Goal: Task Accomplishment & Management: Use online tool/utility

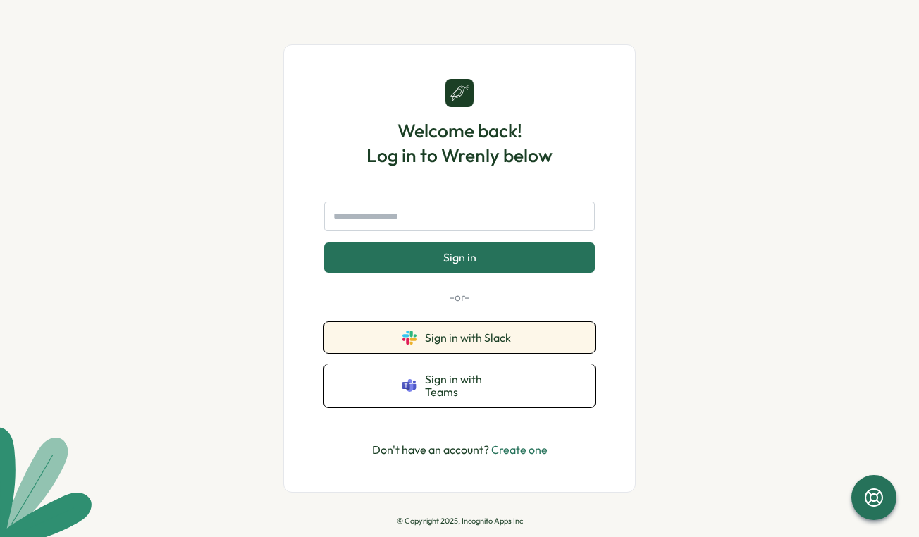
click at [435, 344] on span "Sign in with Slack" at bounding box center [471, 337] width 92 height 13
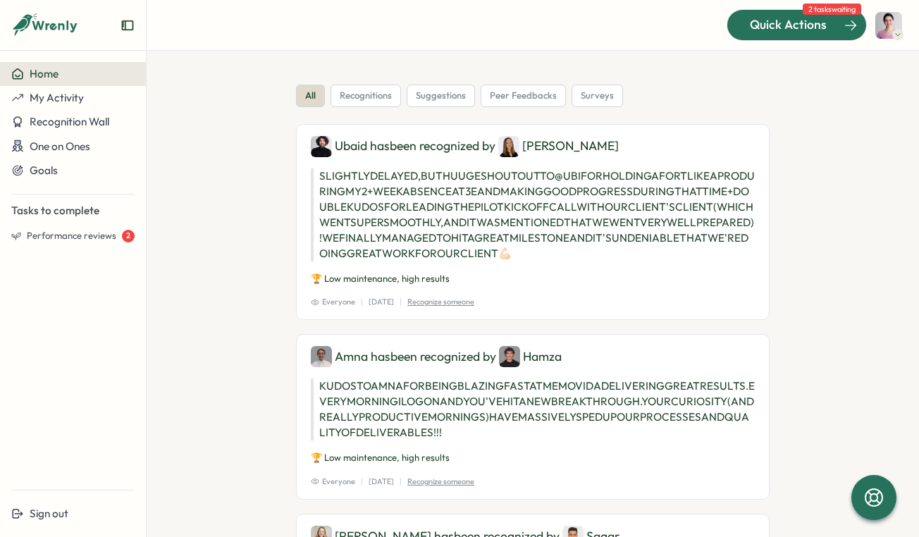
click at [818, 22] on span "Quick Actions" at bounding box center [788, 25] width 77 height 18
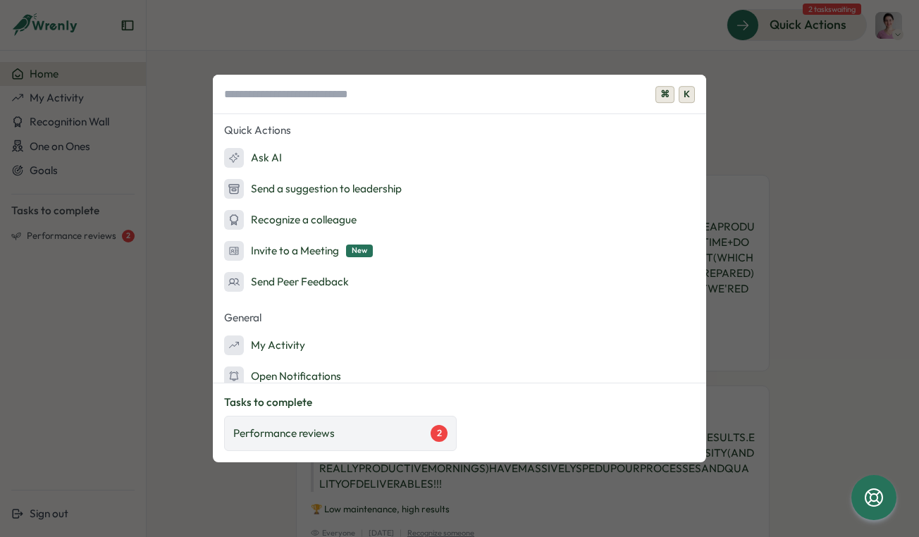
click at [292, 429] on p "Performance reviews" at bounding box center [283, 434] width 101 height 16
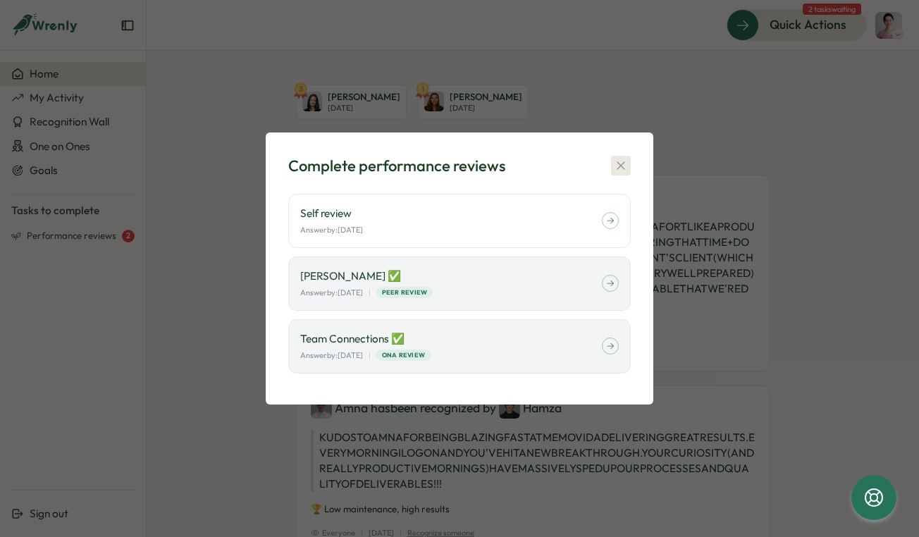
click at [615, 160] on icon "button" at bounding box center [621, 166] width 14 height 14
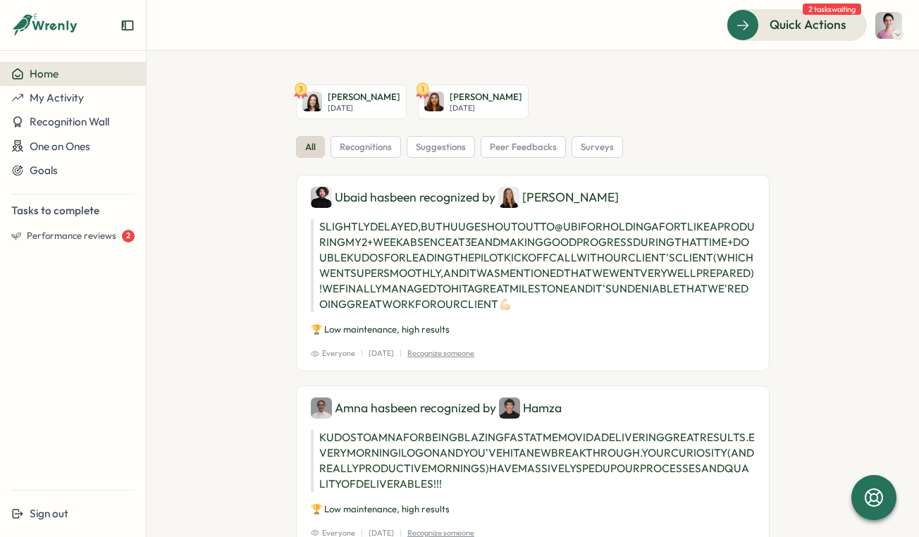
click at [44, 75] on span "Home" at bounding box center [44, 73] width 29 height 13
click at [52, 97] on span "My Activity" at bounding box center [57, 97] width 54 height 13
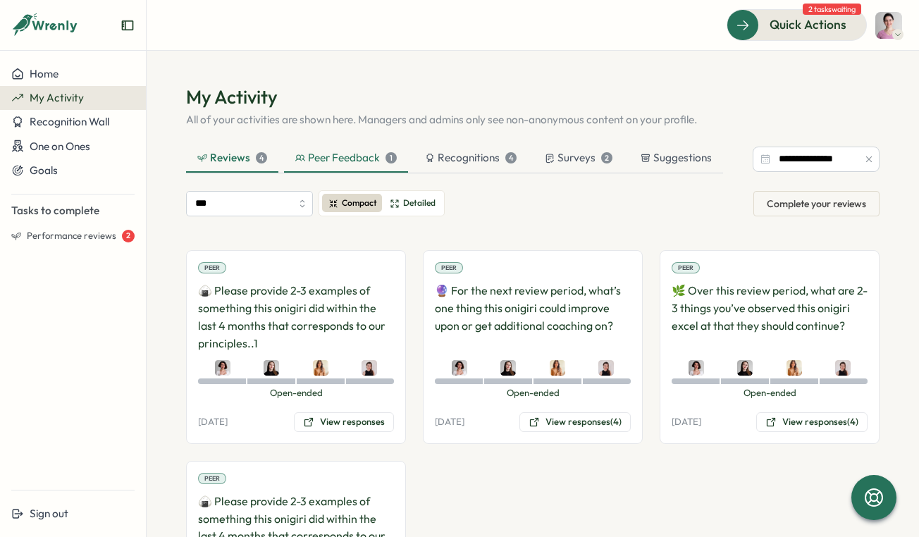
click at [314, 150] on div "Peer Feedback 1" at bounding box center [345, 158] width 101 height 16
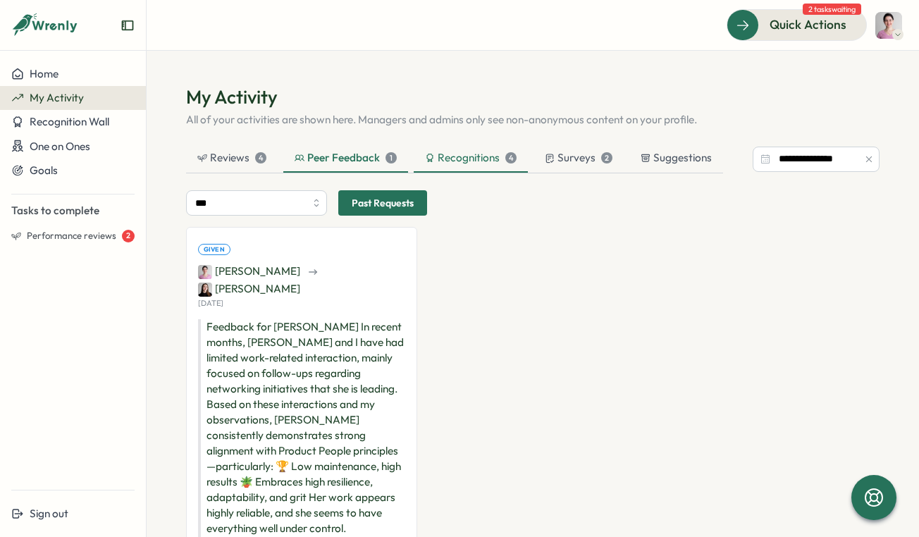
click at [471, 154] on div "Recognitions 4" at bounding box center [471, 158] width 92 height 16
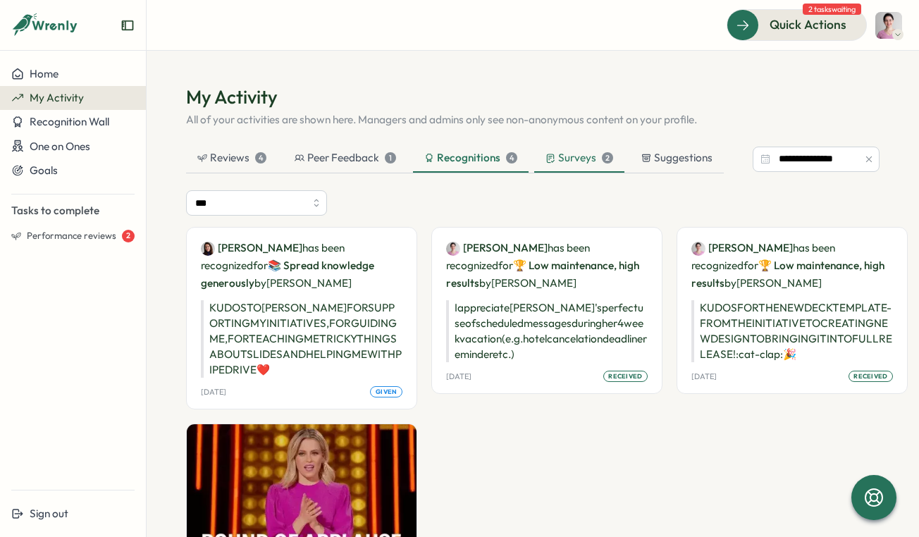
click at [561, 156] on div "Surveys 2" at bounding box center [579, 158] width 68 height 16
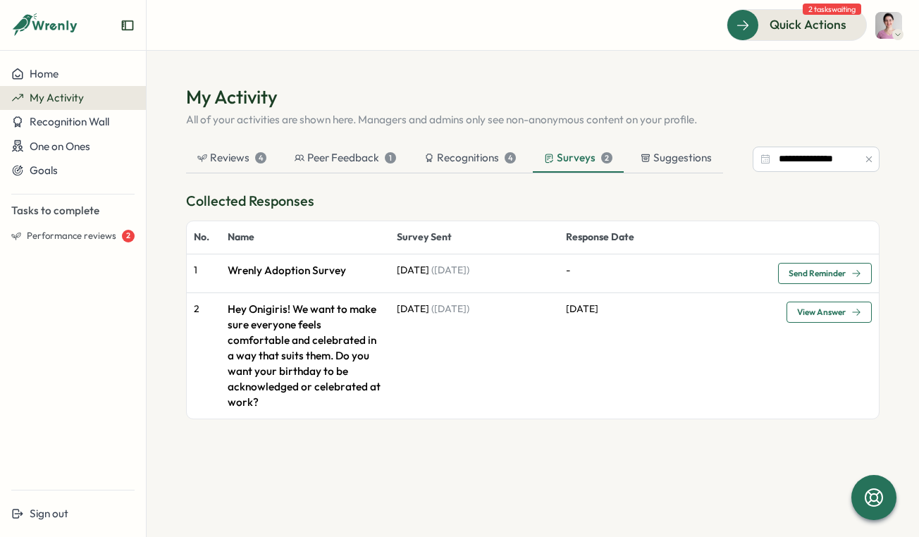
click at [365, 267] on p "Wrenly Adoption Survey" at bounding box center [305, 271] width 155 height 16
click at [306, 267] on p "Wrenly Adoption Survey" at bounding box center [305, 271] width 155 height 16
click at [62, 117] on span "Recognition Wall" at bounding box center [70, 121] width 80 height 13
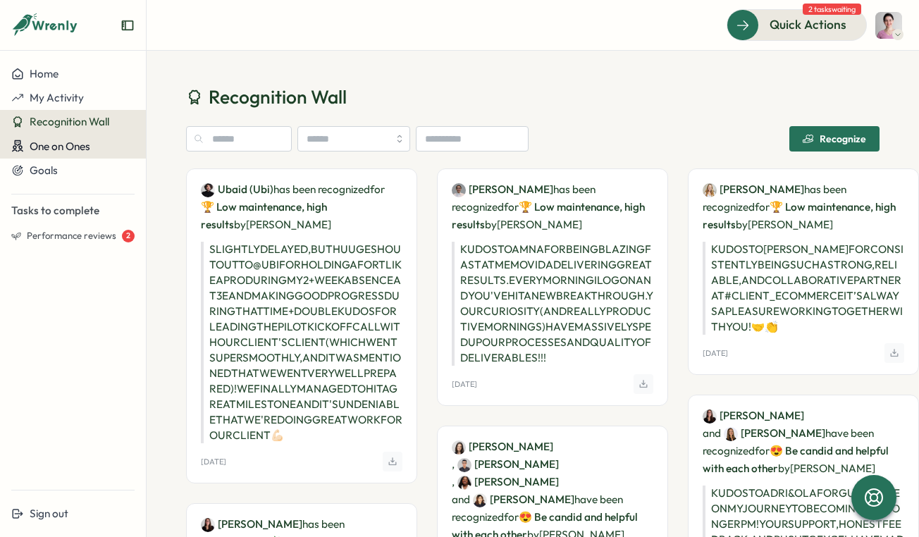
click at [63, 144] on span "One on Ones" at bounding box center [60, 146] width 61 height 13
click at [75, 149] on span "One on Ones" at bounding box center [60, 146] width 61 height 13
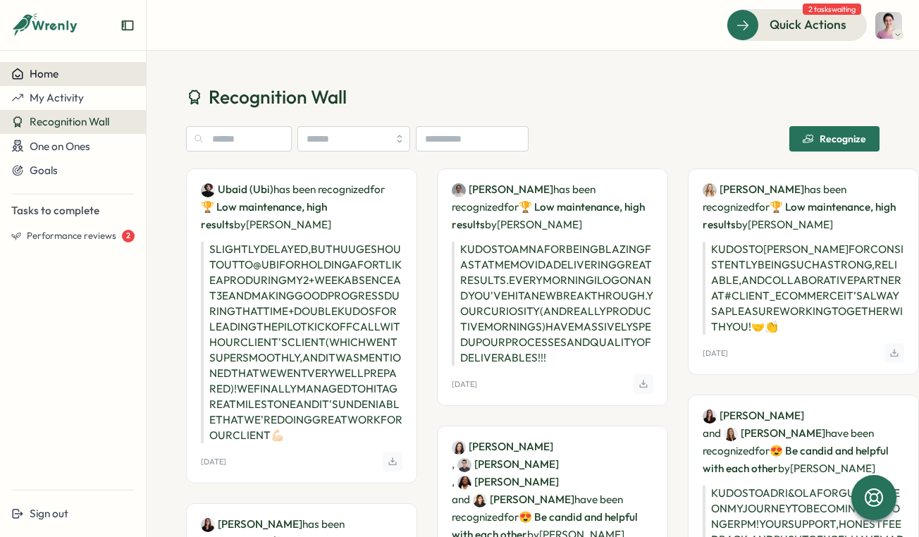
click at [51, 78] on span "Home" at bounding box center [44, 73] width 29 height 13
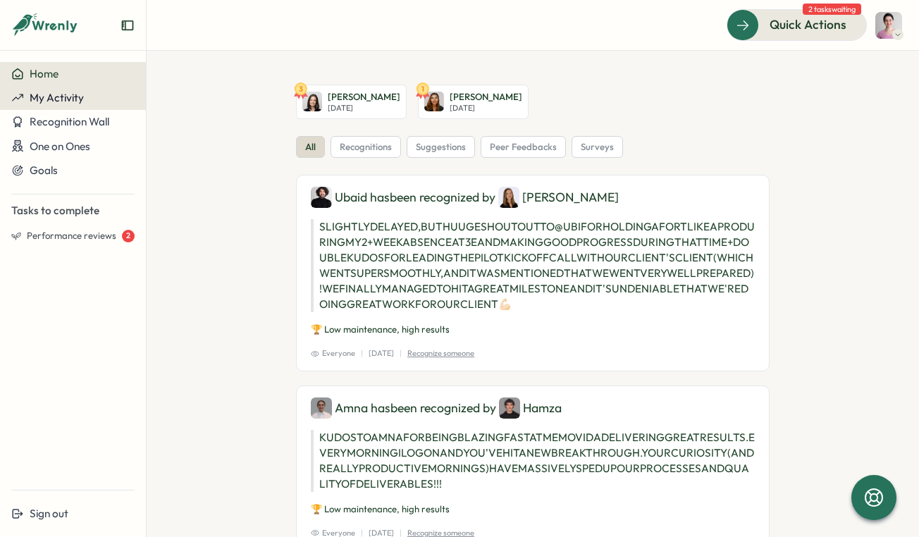
click at [64, 106] on button "My Activity" at bounding box center [73, 98] width 146 height 24
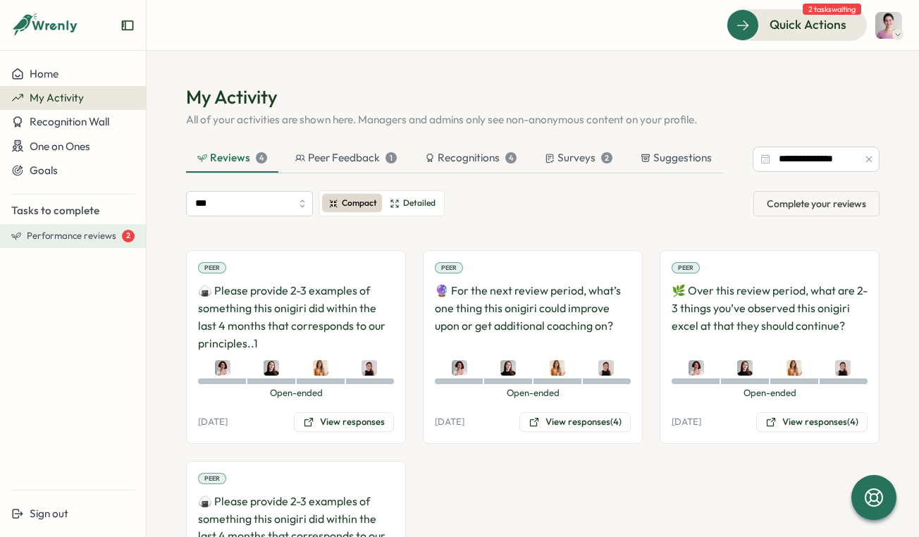
click at [89, 240] on span "Performance reviews" at bounding box center [71, 236] width 89 height 13
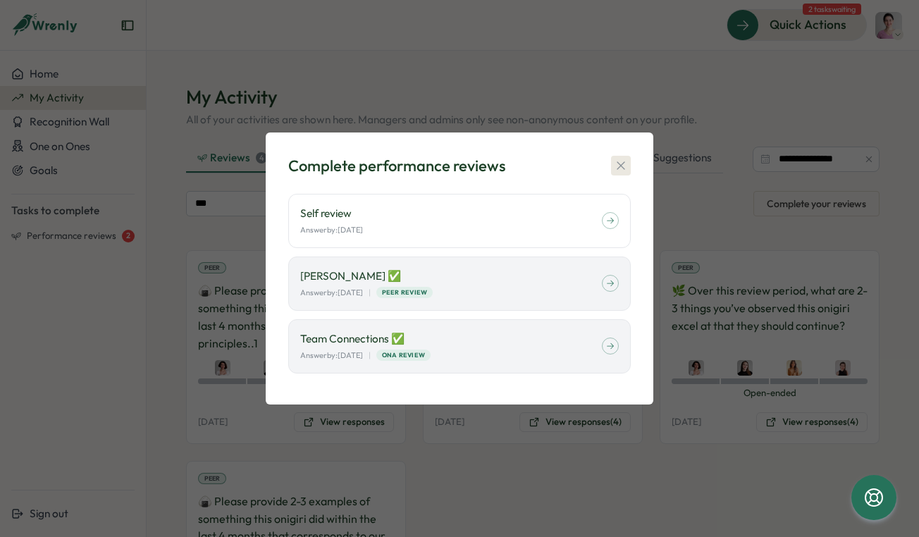
click at [616, 166] on icon "button" at bounding box center [621, 166] width 14 height 14
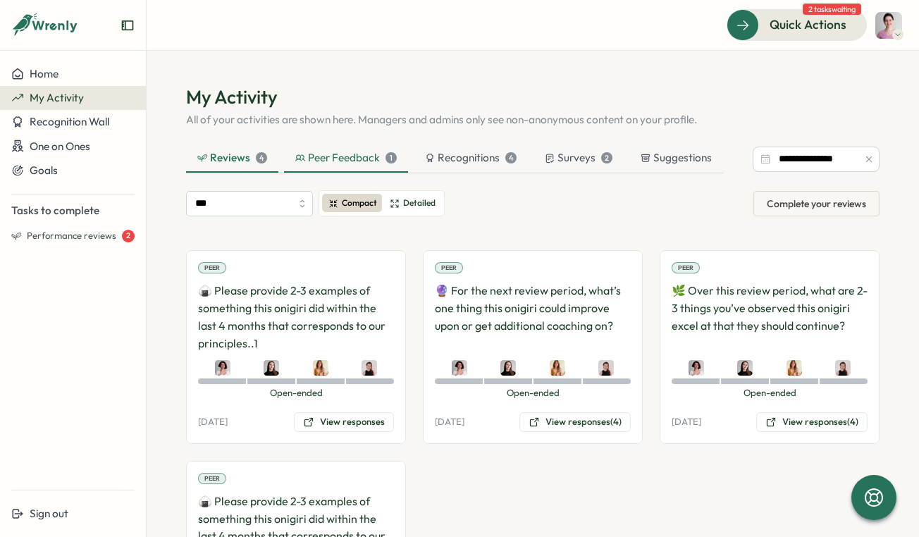
click at [339, 155] on div "Peer Feedback 1" at bounding box center [345, 158] width 101 height 16
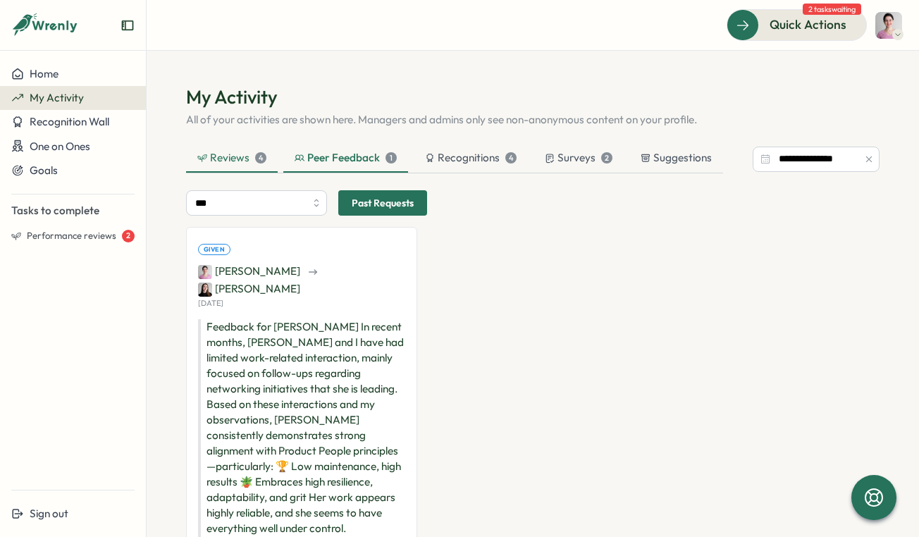
click at [229, 163] on div "Reviews 4" at bounding box center [231, 158] width 69 height 16
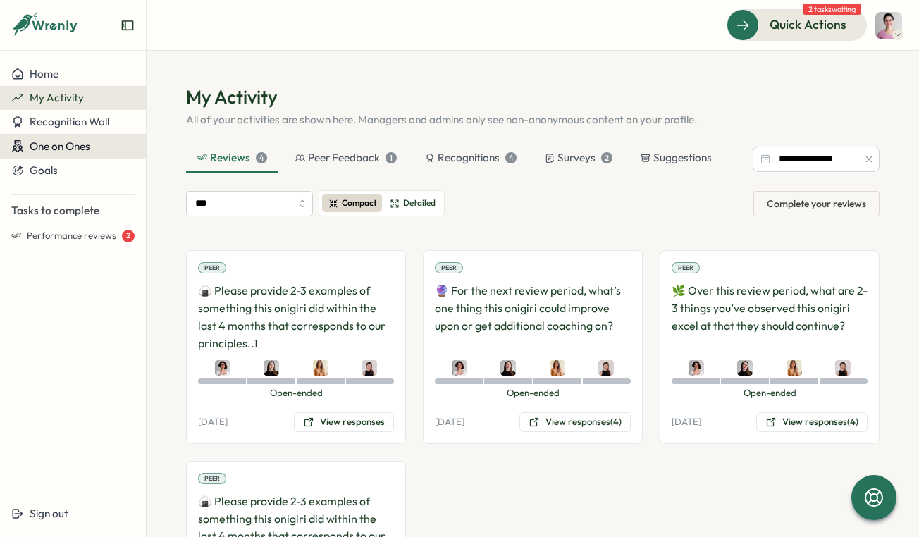
click at [77, 149] on span "One on Ones" at bounding box center [60, 146] width 61 height 13
click at [71, 150] on span "One on Ones" at bounding box center [60, 146] width 61 height 13
click at [84, 147] on span "One on Ones" at bounding box center [60, 146] width 61 height 13
click at [57, 23] on icon at bounding box center [45, 25] width 68 height 24
click at [48, 24] on icon at bounding box center [55, 26] width 47 height 12
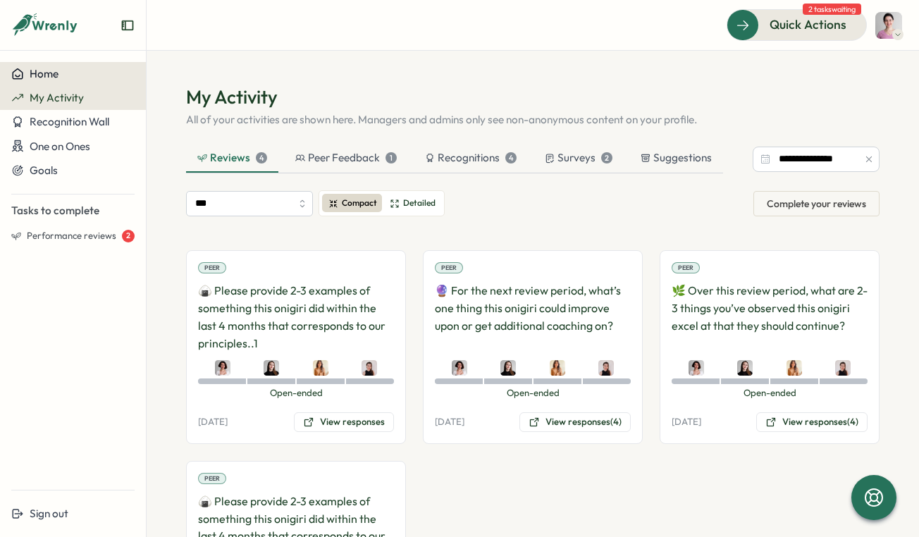
click at [54, 82] on button "Home" at bounding box center [73, 74] width 146 height 24
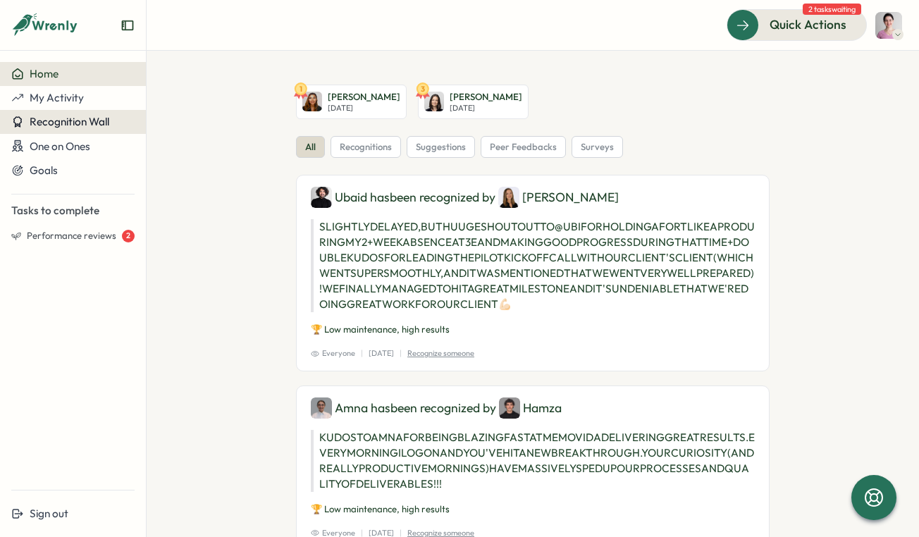
click at [45, 131] on button "Recognition Wall" at bounding box center [73, 122] width 146 height 24
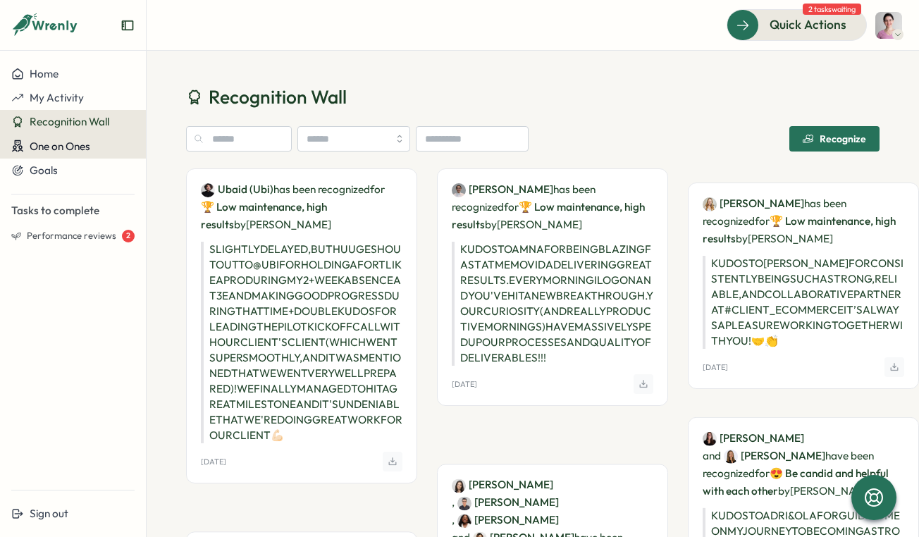
click at [49, 153] on button "One on Ones" at bounding box center [73, 146] width 146 height 25
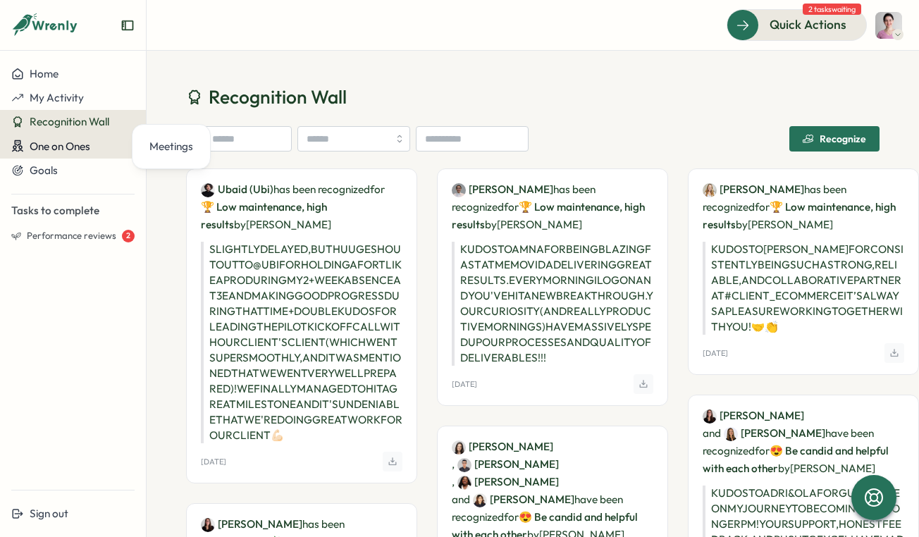
click at [70, 151] on span "One on Ones" at bounding box center [60, 146] width 61 height 13
click at [55, 142] on span "One on Ones" at bounding box center [60, 146] width 61 height 13
click at [66, 140] on span "One on Ones" at bounding box center [60, 146] width 61 height 13
click at [68, 172] on div "Goals" at bounding box center [72, 170] width 123 height 13
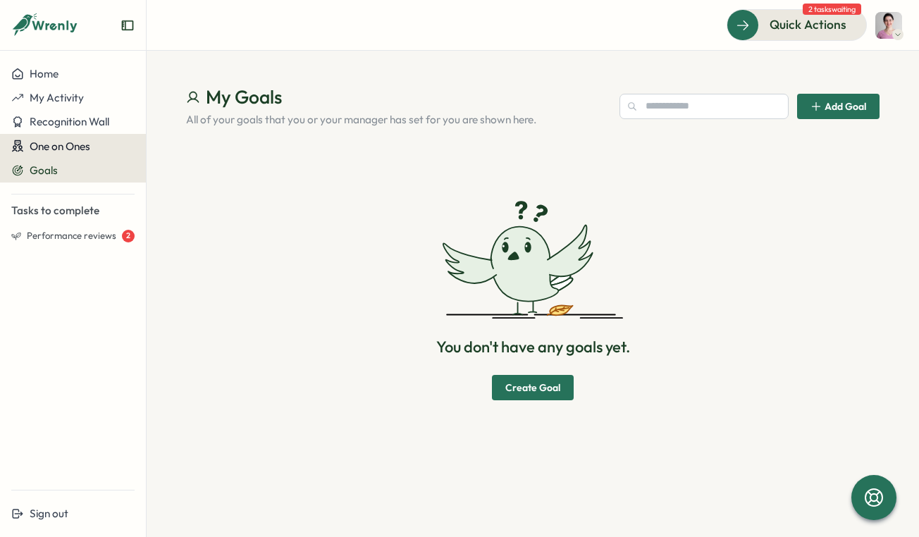
click at [78, 149] on span "One on Ones" at bounding box center [60, 146] width 61 height 13
click at [68, 438] on div "Home My Activity Recognition Wall One on Ones Goals Tasks to complete Performan…" at bounding box center [73, 270] width 146 height 416
click at [82, 137] on button "One on Ones" at bounding box center [73, 146] width 146 height 25
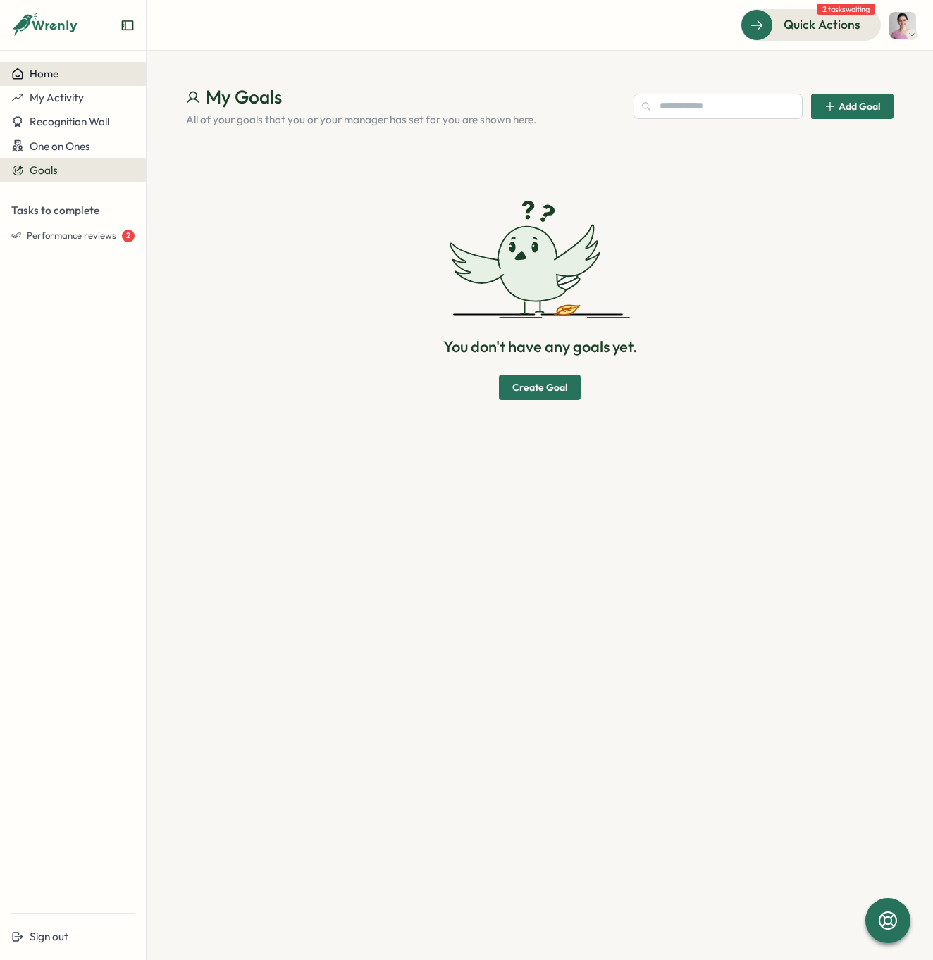
click at [40, 68] on span "Home" at bounding box center [44, 73] width 29 height 13
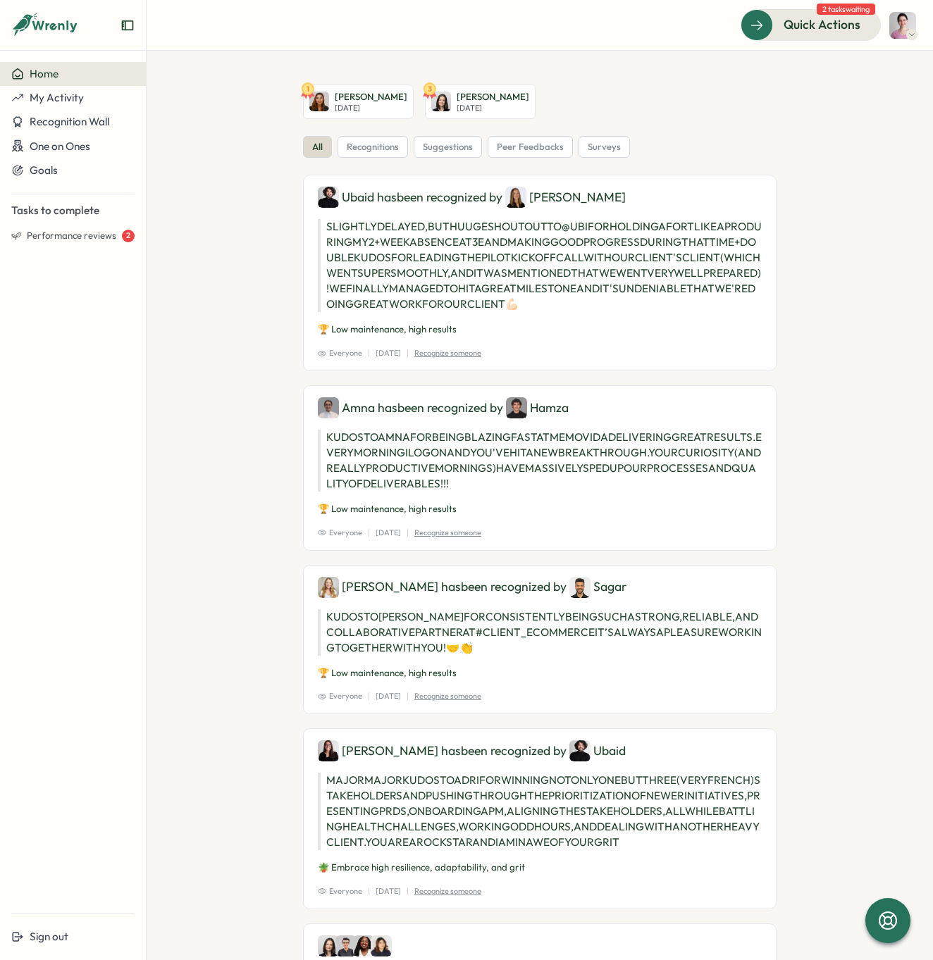
click at [903, 36] on img at bounding box center [902, 25] width 27 height 27
click at [719, 110] on div "1 [PERSON_NAME] [DATE] 3 [PERSON_NAME] [DATE]" at bounding box center [540, 102] width 474 height 35
click at [60, 148] on span "One on Ones" at bounding box center [60, 146] width 61 height 13
click at [157, 144] on div "Meetings" at bounding box center [171, 147] width 44 height 16
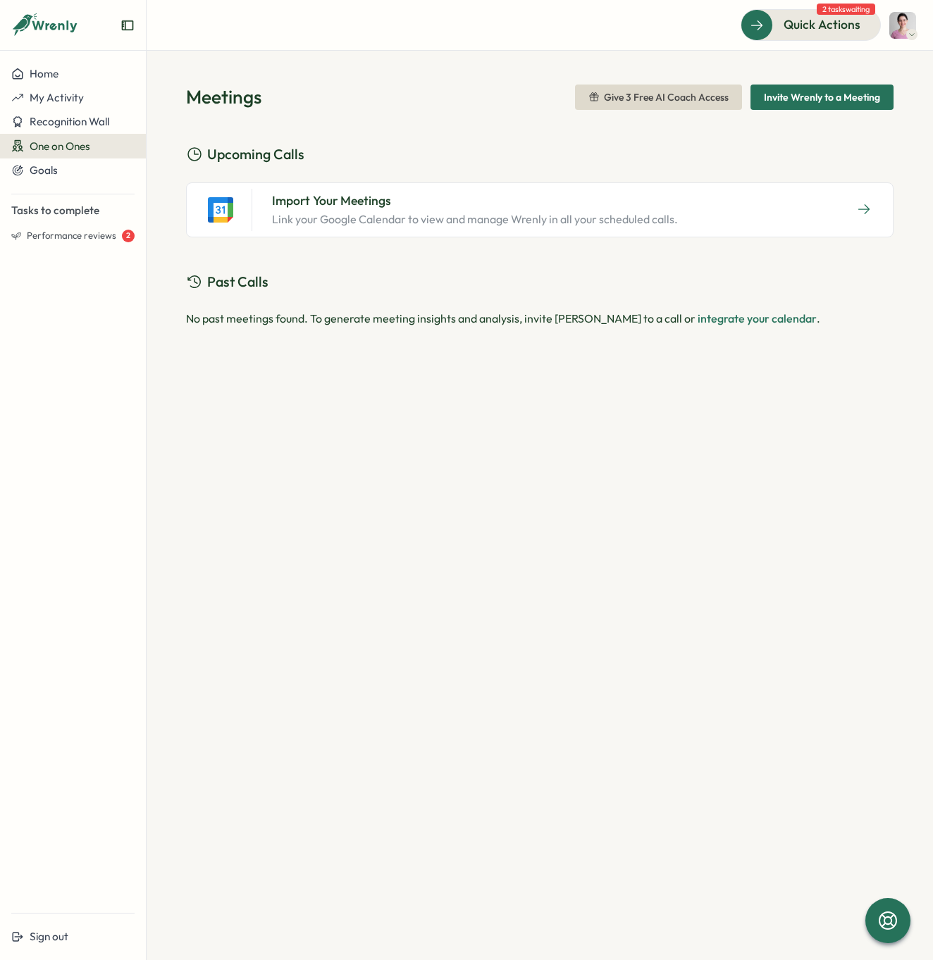
click at [558, 213] on p "Link your Google Calendar to view and manage Wrenly in all your scheduled calls." at bounding box center [475, 220] width 406 height 18
click at [863, 211] on icon "button" at bounding box center [864, 209] width 14 height 14
click at [230, 284] on span "Past Calls" at bounding box center [237, 282] width 61 height 22
click at [594, 233] on div "Import Your Meetings Link your Google Calendar to view and manage Wrenly in all…" at bounding box center [539, 210] width 707 height 55
click at [732, 220] on div "Import Your Meetings Link your Google Calendar to view and manage Wrenly in all…" at bounding box center [539, 210] width 707 height 55
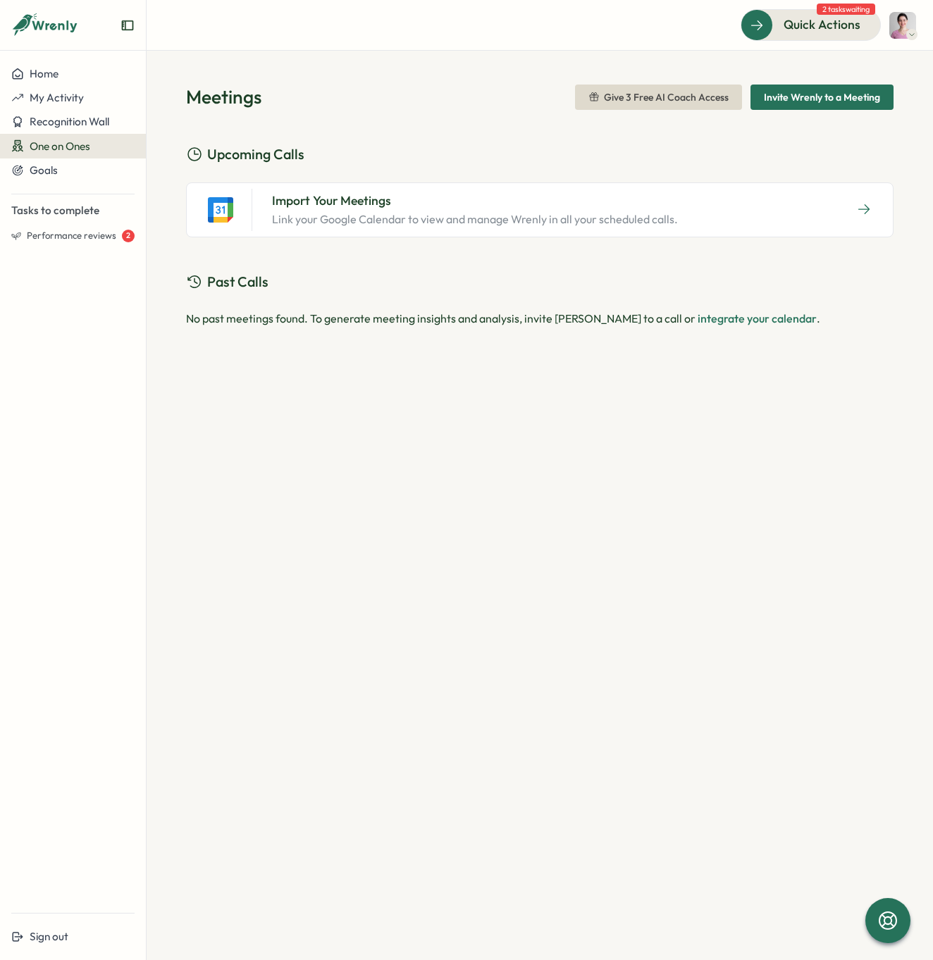
click at [860, 216] on icon "button" at bounding box center [864, 209] width 14 height 14
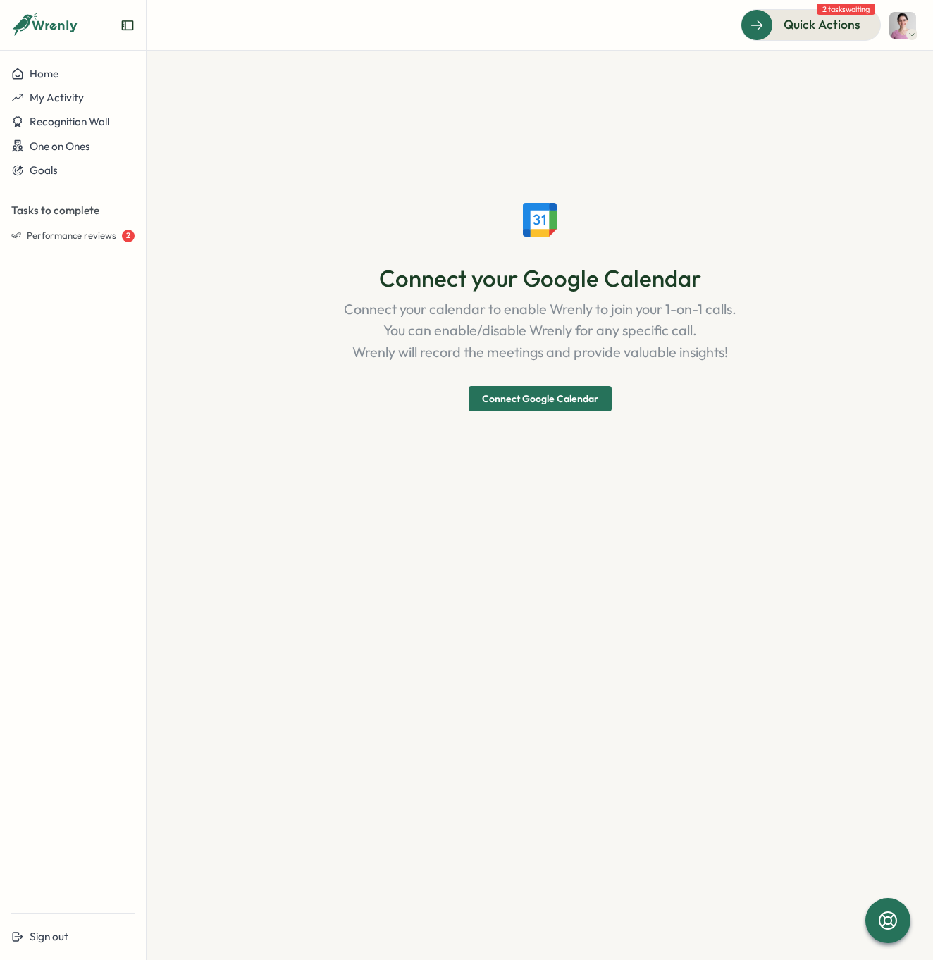
click at [536, 405] on span "Connect Google Calendar" at bounding box center [540, 399] width 116 height 24
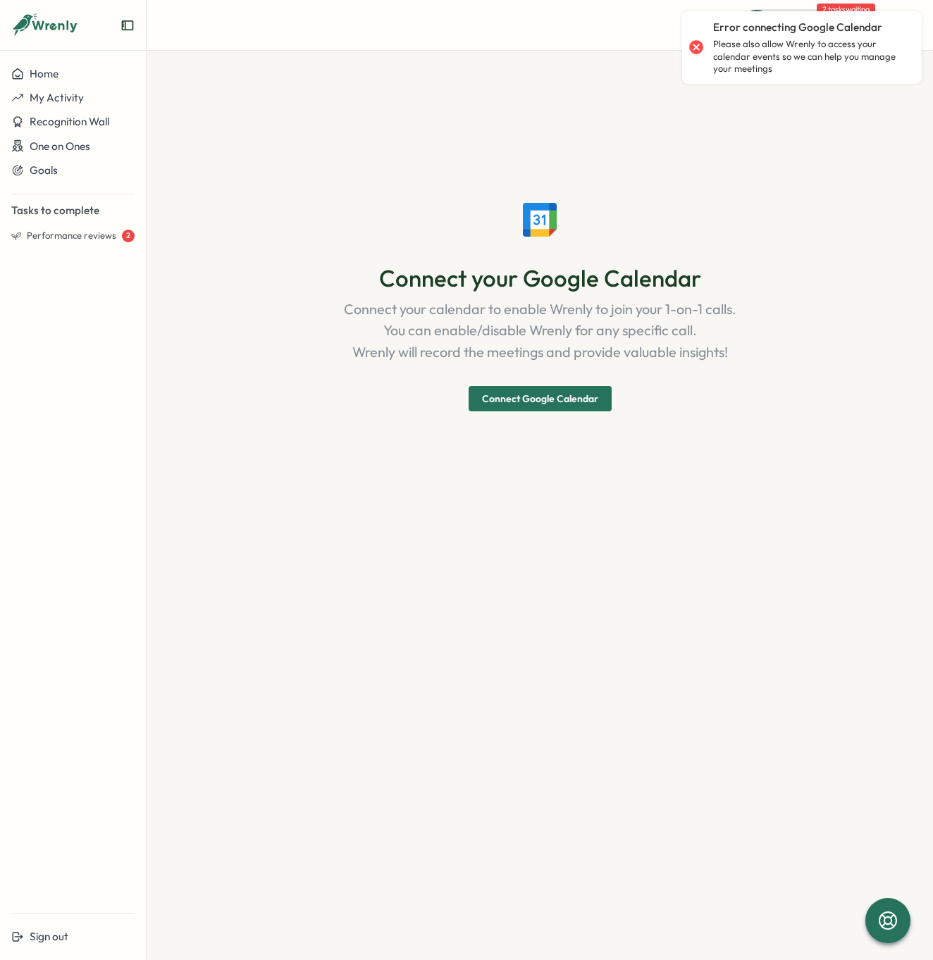
click at [769, 44] on p "Please also allow Wrenly to access your calendar events so we can help you mana…" at bounding box center [810, 56] width 194 height 37
click at [767, 178] on div "Connect your Google Calendar Connect your calendar to enable Wrenly to join you…" at bounding box center [539, 305] width 707 height 440
click at [529, 392] on span "Connect Google Calendar" at bounding box center [540, 399] width 116 height 24
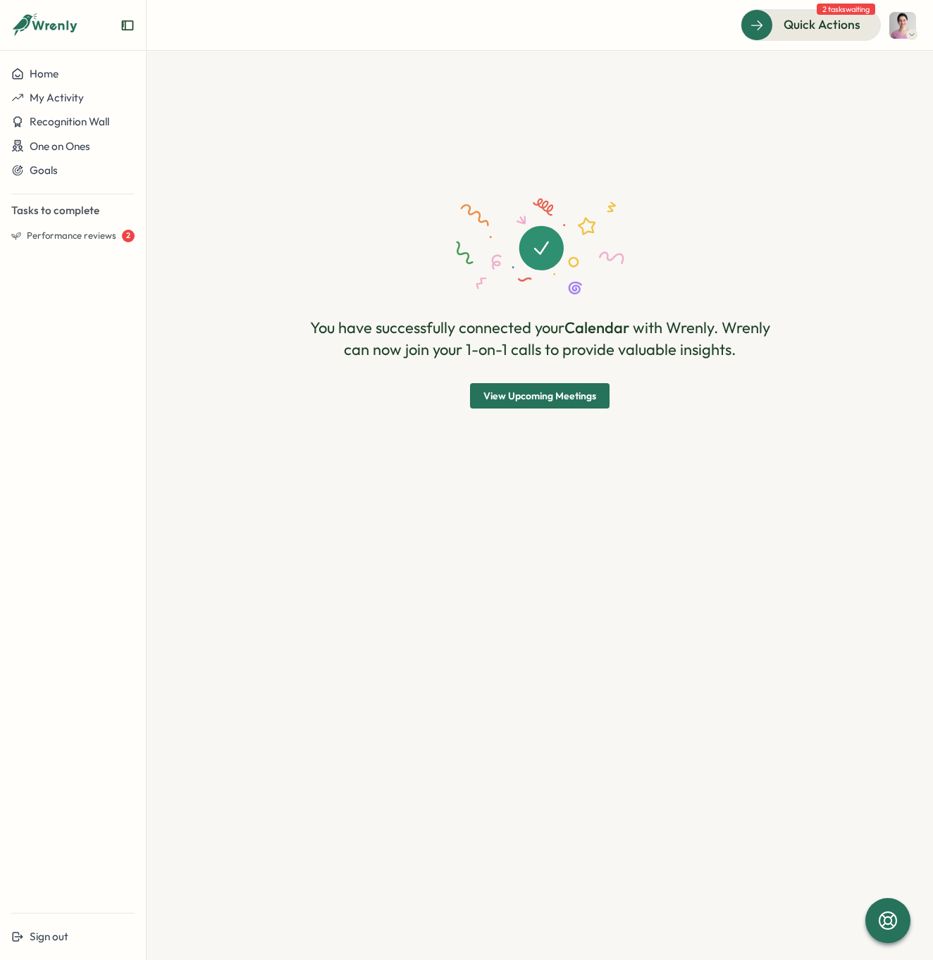
click at [538, 400] on span "View Upcoming Meetings" at bounding box center [539, 396] width 113 height 24
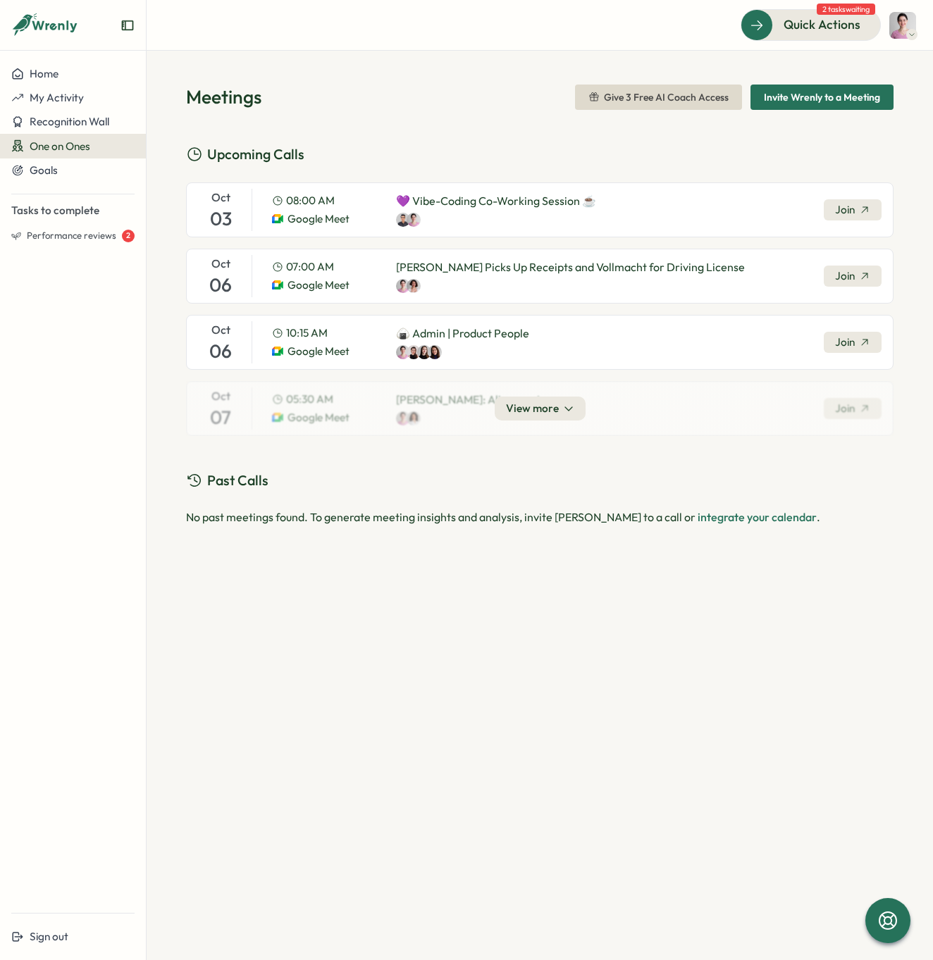
click at [536, 412] on span "View more" at bounding box center [532, 409] width 53 height 16
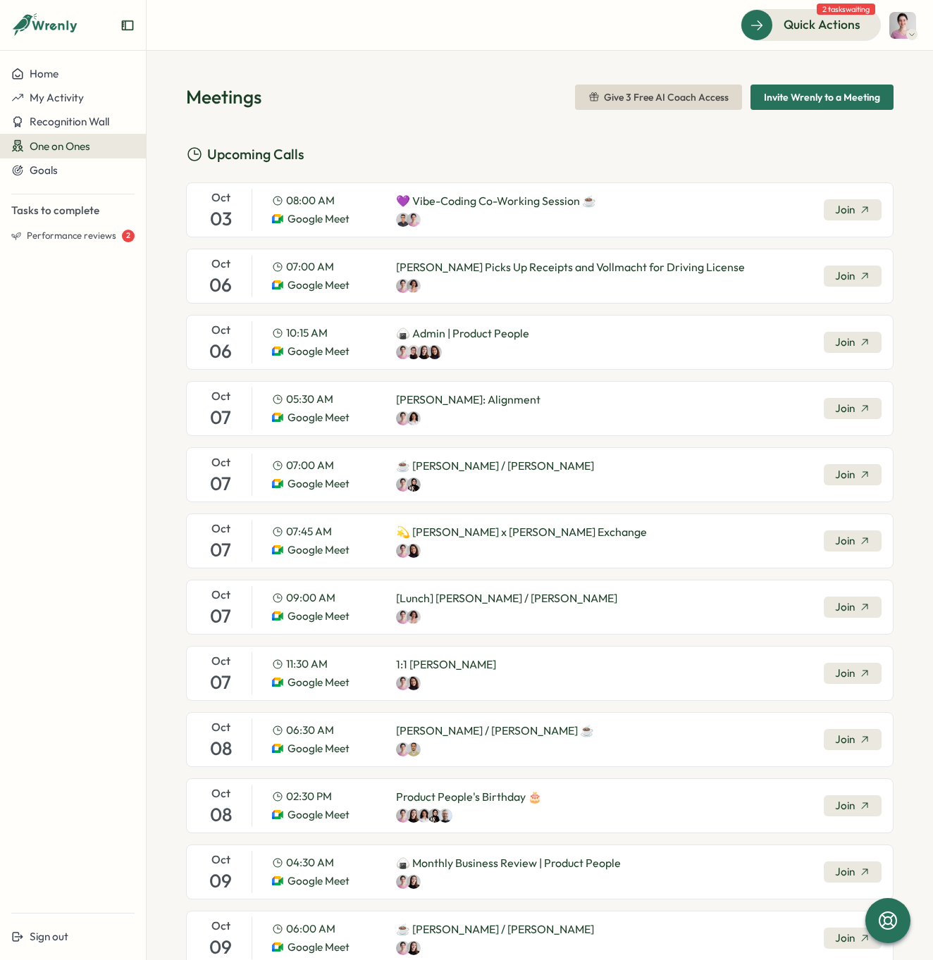
click at [841, 404] on span "Join" at bounding box center [845, 409] width 20 height 16
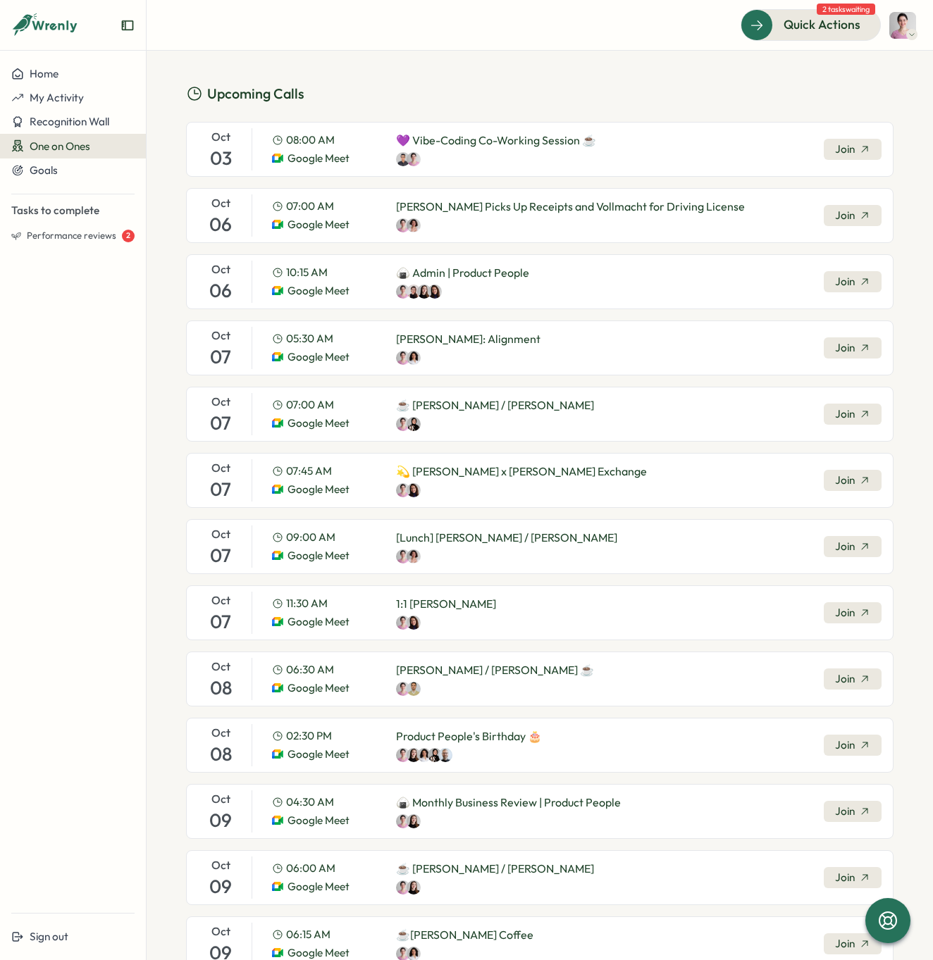
click at [451, 476] on div "💫 [PERSON_NAME] x [PERSON_NAME] Exchange" at bounding box center [521, 480] width 251 height 35
click at [502, 470] on p "💫 [PERSON_NAME] x [PERSON_NAME] Exchange" at bounding box center [521, 472] width 251 height 18
click at [841, 483] on span "Join" at bounding box center [845, 481] width 20 height 16
click at [80, 235] on span "Performance reviews" at bounding box center [71, 236] width 89 height 13
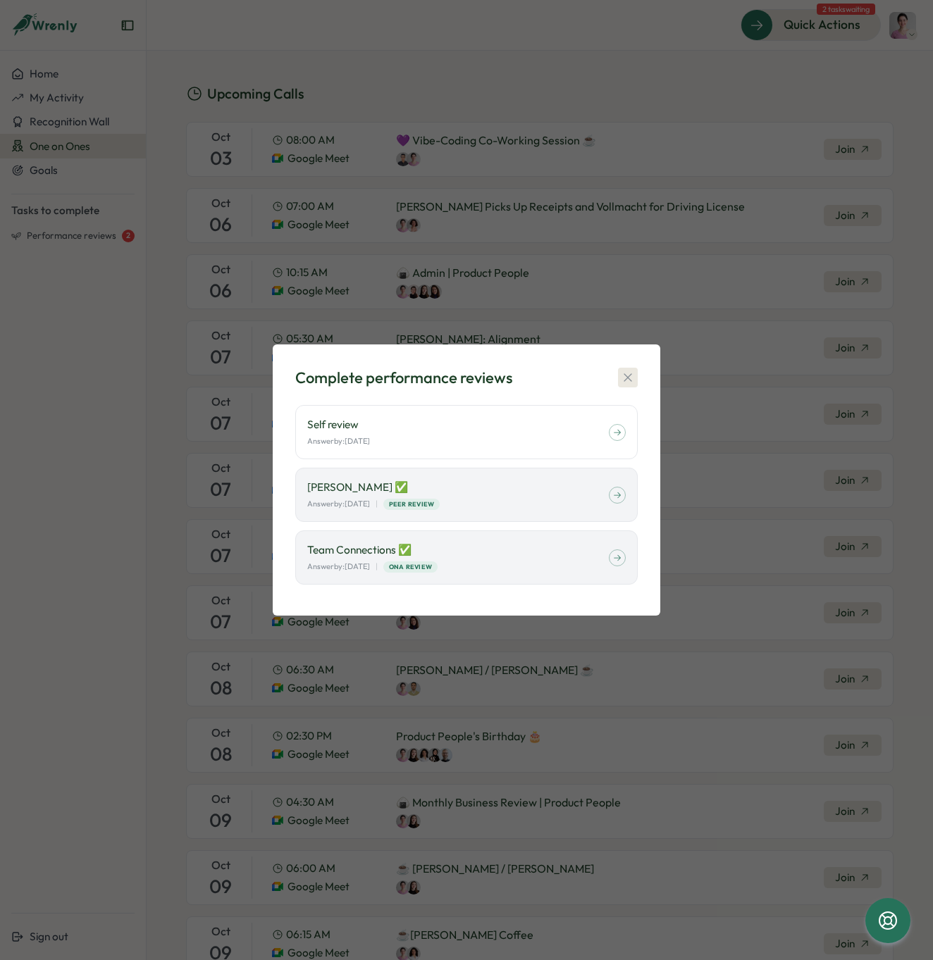
click at [621, 378] on icon "button" at bounding box center [628, 378] width 14 height 14
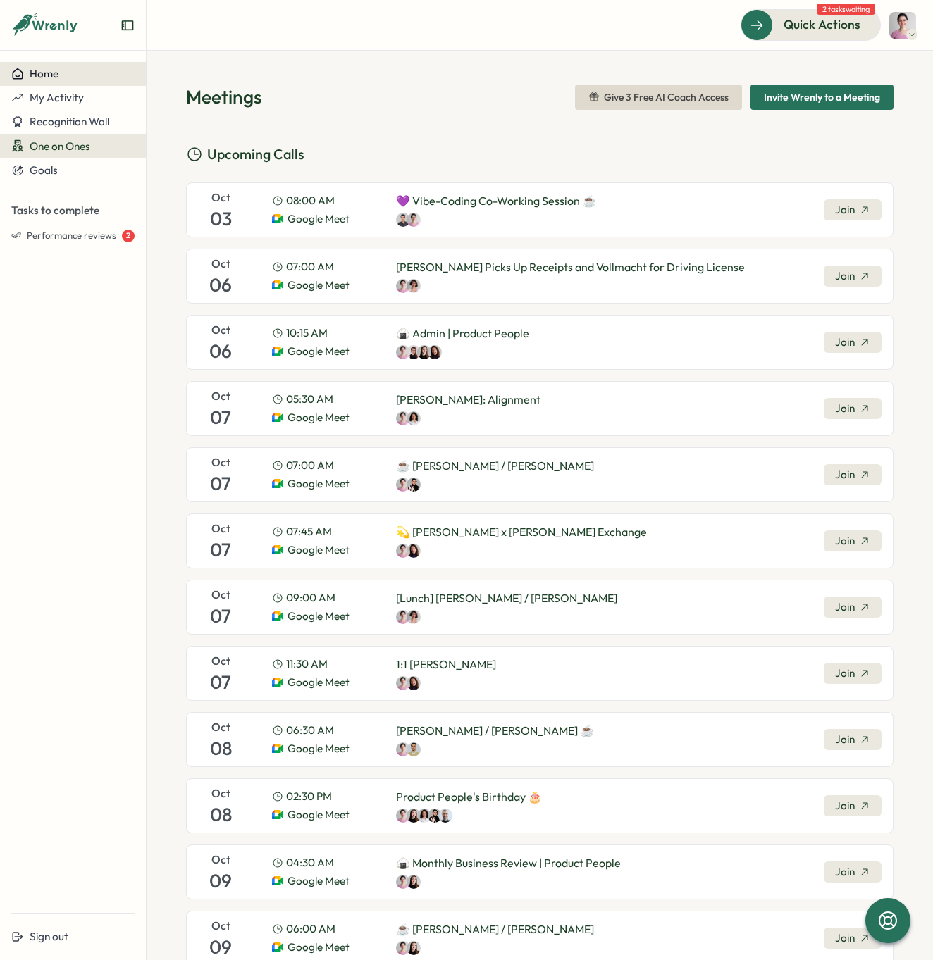
scroll to position [0, 0]
click at [45, 77] on span "Home" at bounding box center [44, 73] width 29 height 13
